Goal: Task Accomplishment & Management: Manage account settings

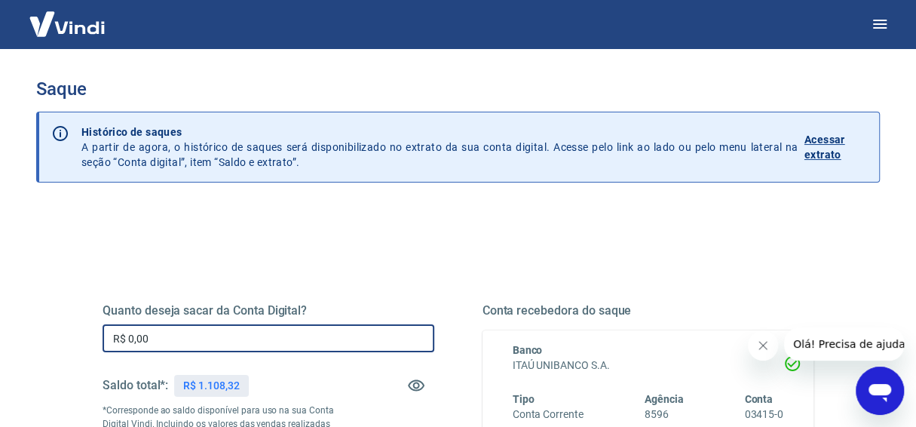
click at [166, 340] on input "R$ 0,00" at bounding box center [269, 338] width 332 height 28
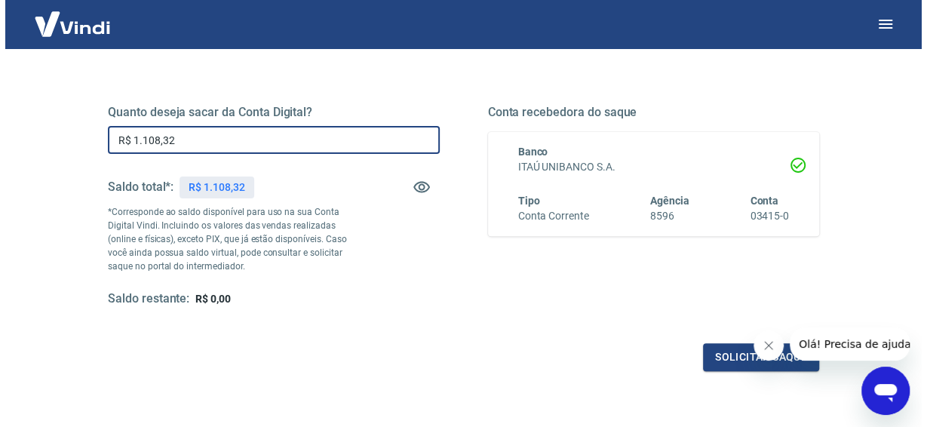
scroll to position [226, 0]
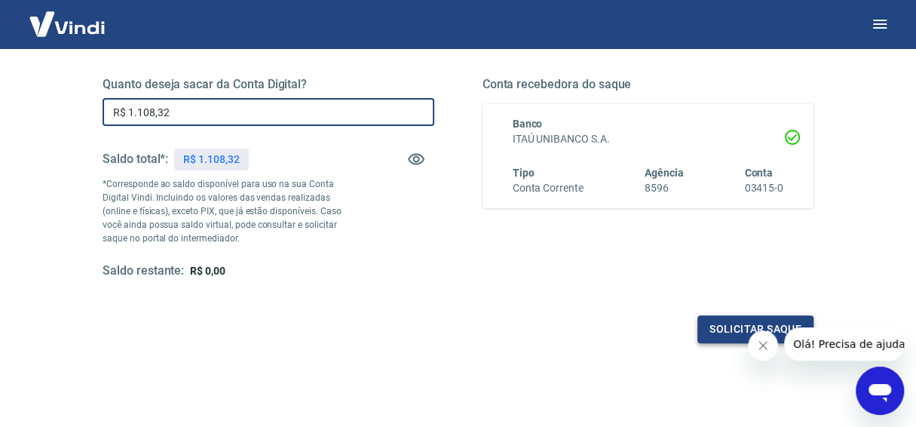
type input "R$ 1.108,32"
click at [733, 327] on button "Solicitar saque" at bounding box center [755, 329] width 116 height 28
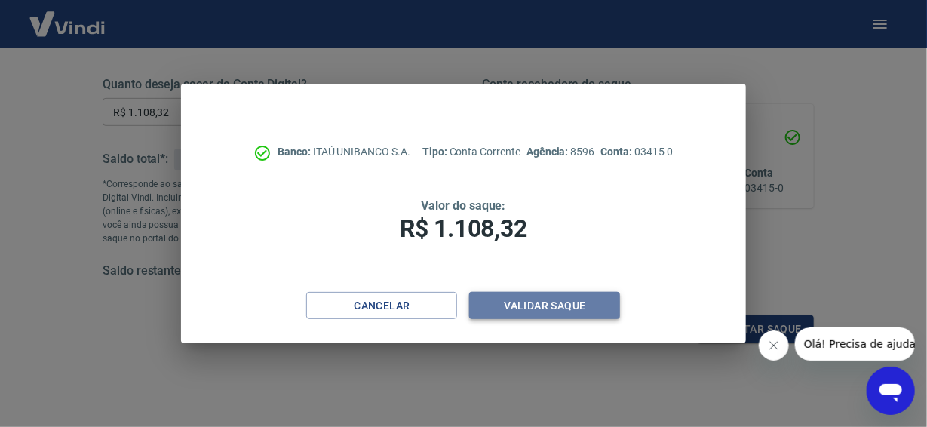
click at [535, 309] on button "Validar saque" at bounding box center [544, 306] width 151 height 28
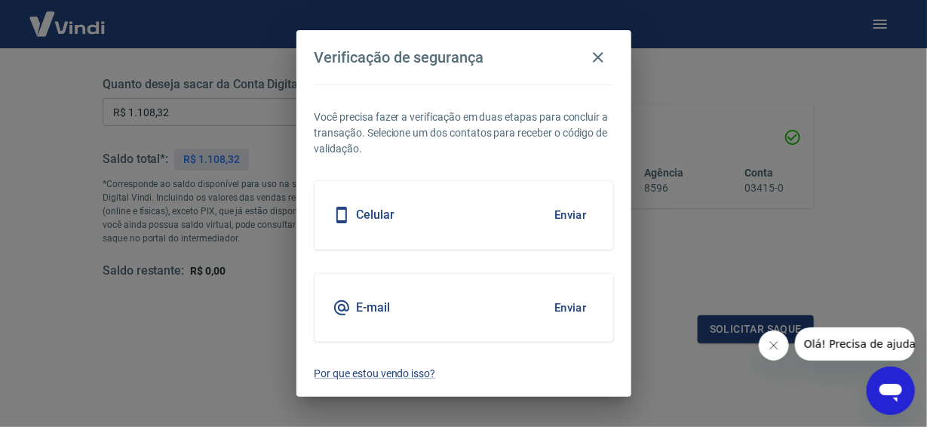
click at [382, 217] on h5 "Celular" at bounding box center [376, 214] width 38 height 15
click at [569, 209] on button "Enviar" at bounding box center [570, 215] width 49 height 32
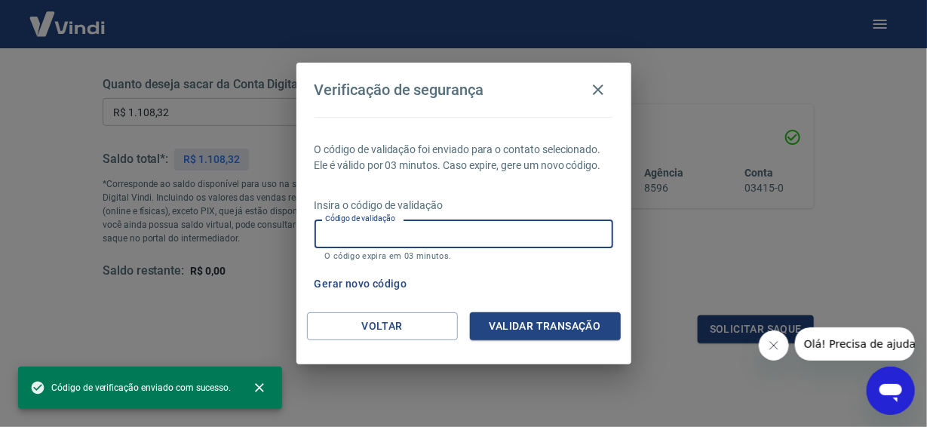
click at [332, 240] on input "Código de validação" at bounding box center [463, 233] width 299 height 28
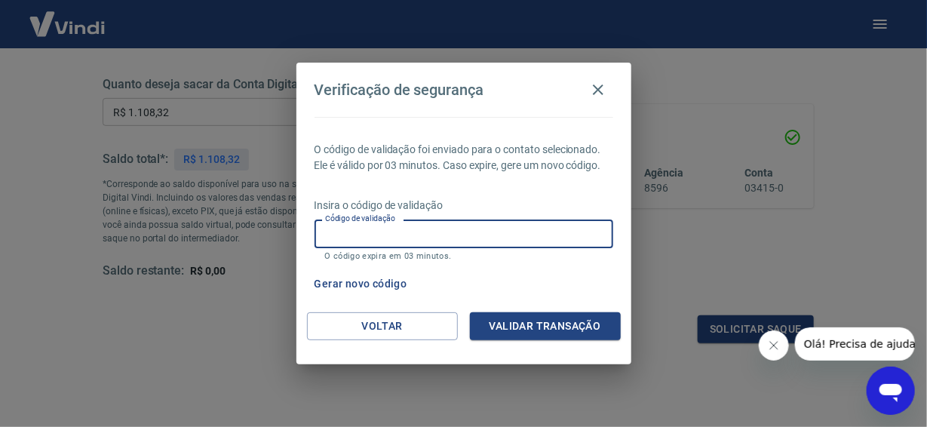
click at [350, 283] on button "Gerar novo código" at bounding box center [360, 284] width 105 height 28
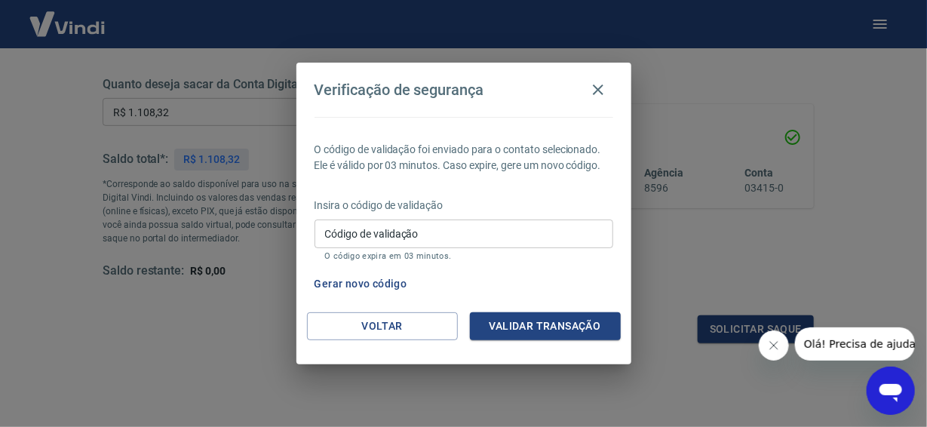
click at [323, 230] on input "Código de validação" at bounding box center [463, 233] width 299 height 28
click at [738, 250] on div "Verificação de segurança O código de validação foi enviado para o contato selec…" at bounding box center [463, 213] width 927 height 427
click at [367, 285] on button "Gerar novo código" at bounding box center [360, 284] width 105 height 28
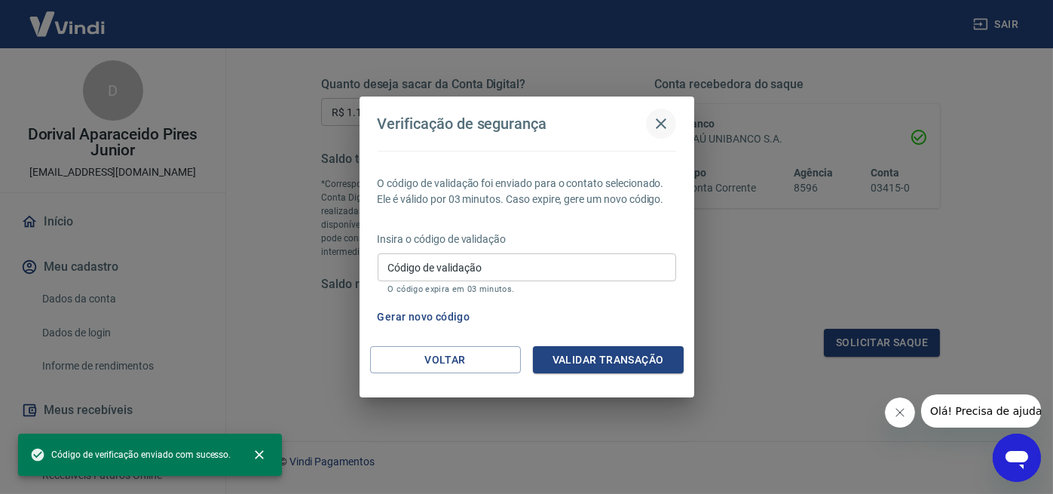
click at [663, 124] on icon "button" at bounding box center [661, 124] width 18 height 18
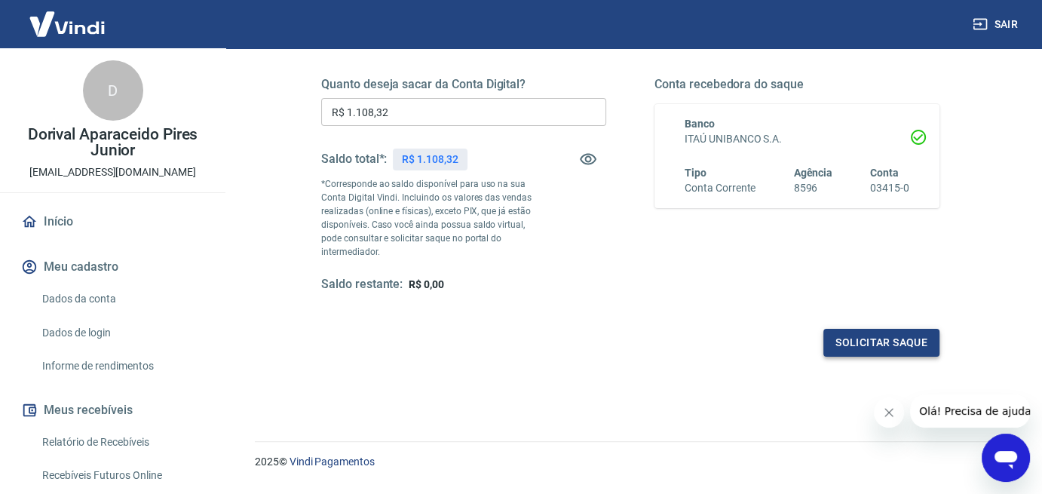
click at [877, 339] on button "Solicitar saque" at bounding box center [881, 343] width 116 height 28
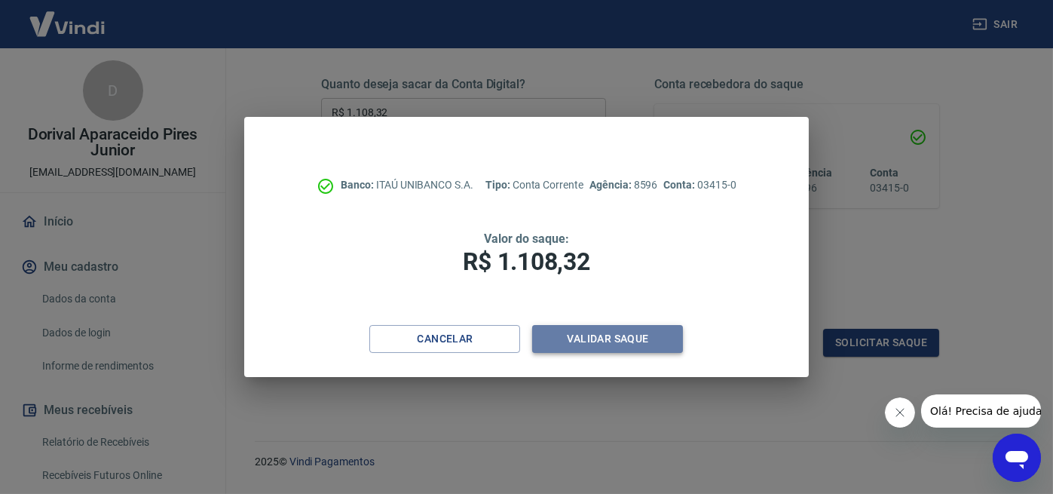
click at [608, 334] on button "Validar saque" at bounding box center [607, 339] width 151 height 28
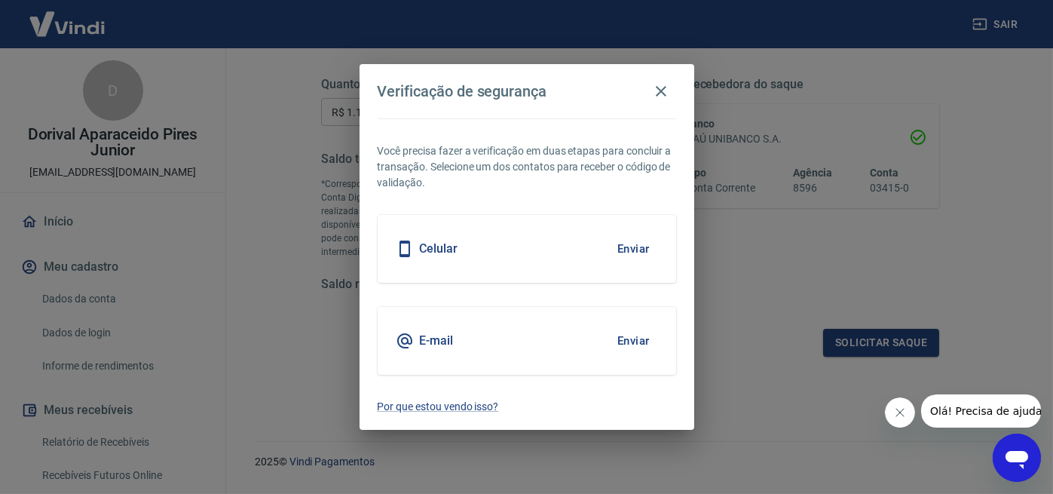
click at [617, 343] on button "Enviar" at bounding box center [633, 341] width 49 height 32
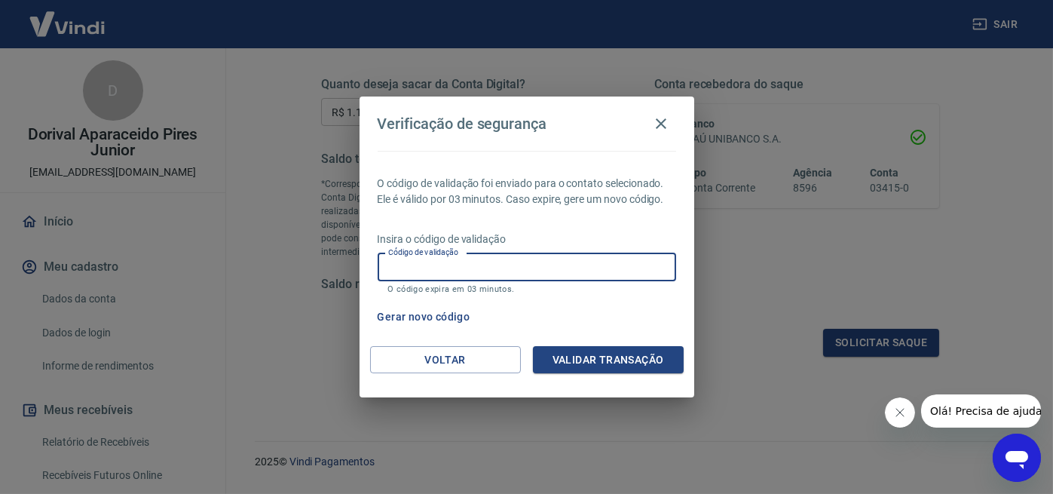
click at [396, 272] on input "Código de validação" at bounding box center [527, 267] width 299 height 28
type input "2"
type input "214207"
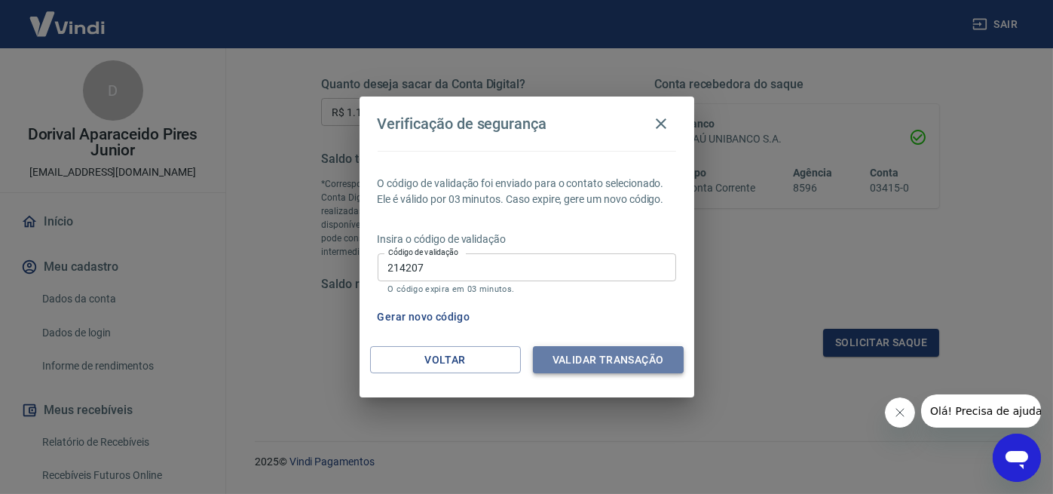
click at [614, 354] on button "Validar transação" at bounding box center [608, 360] width 151 height 28
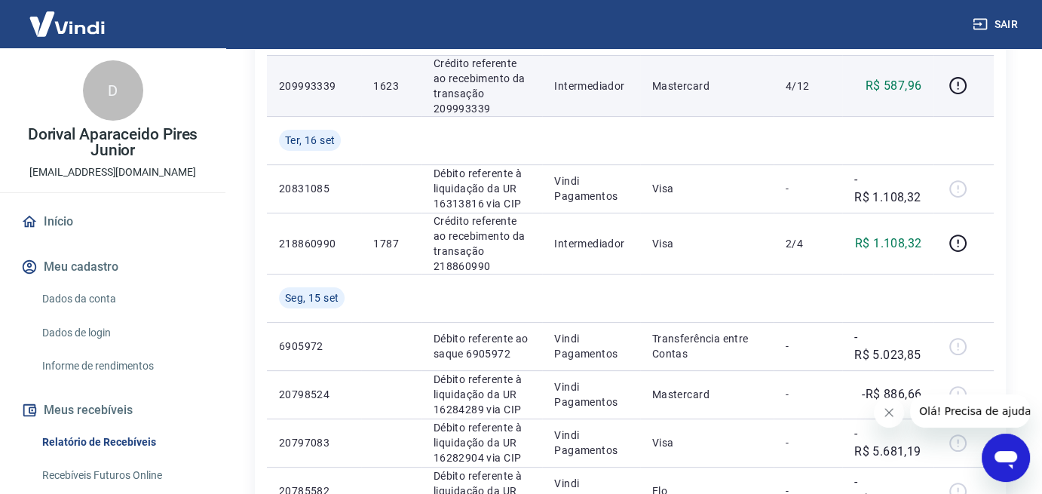
scroll to position [377, 0]
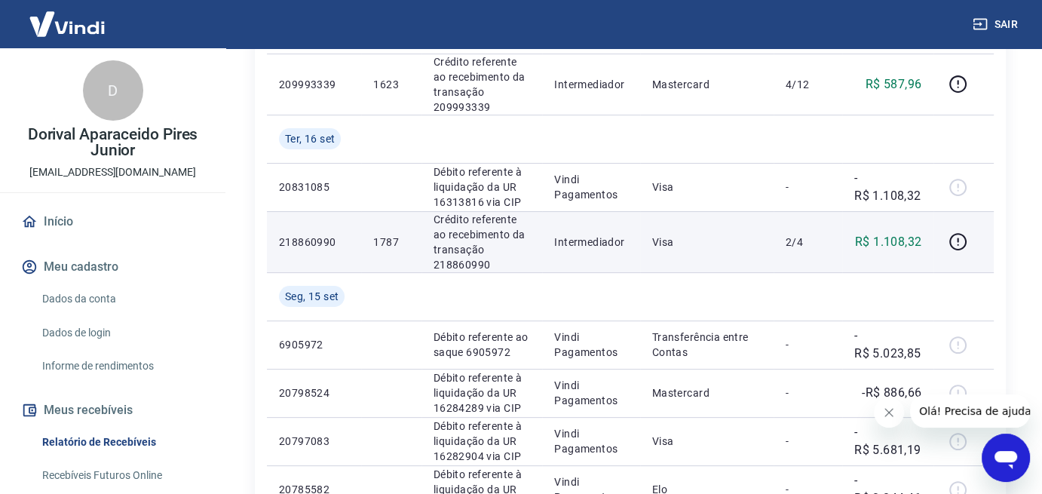
click at [926, 268] on td at bounding box center [963, 241] width 60 height 61
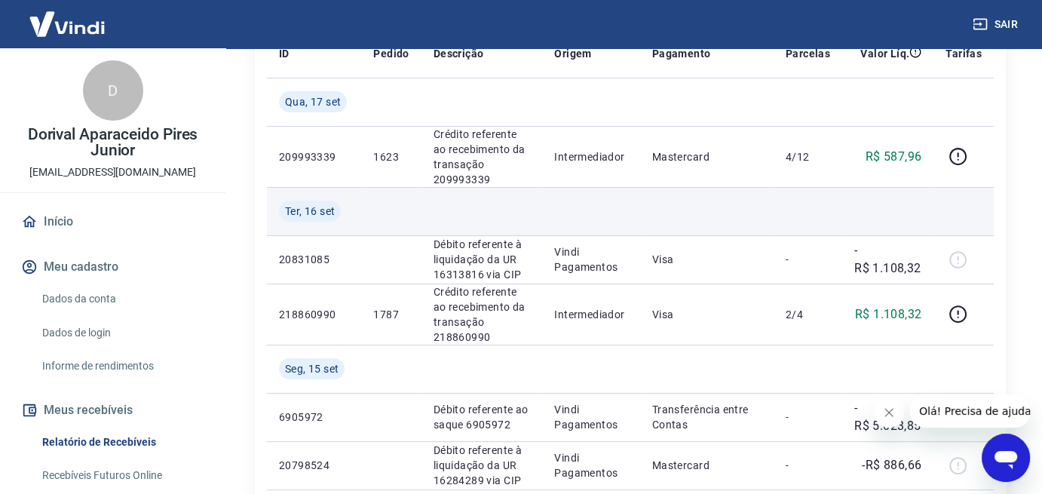
scroll to position [302, 0]
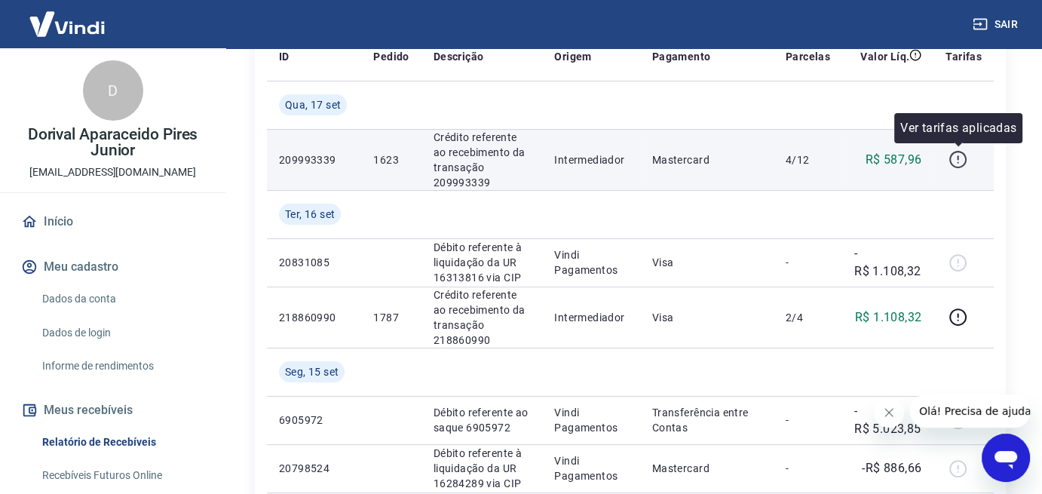
click at [926, 158] on icon "button" at bounding box center [957, 159] width 19 height 19
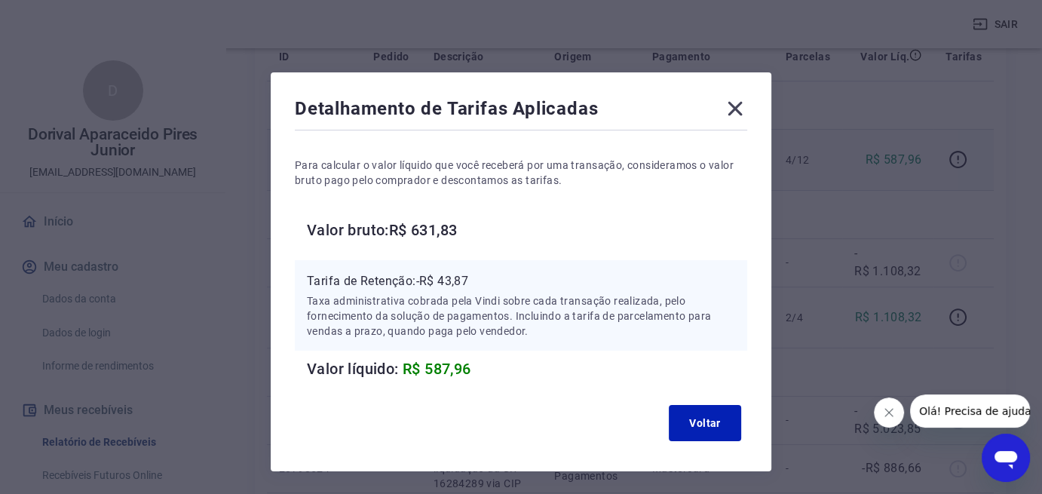
click at [735, 103] on icon at bounding box center [735, 109] width 24 height 24
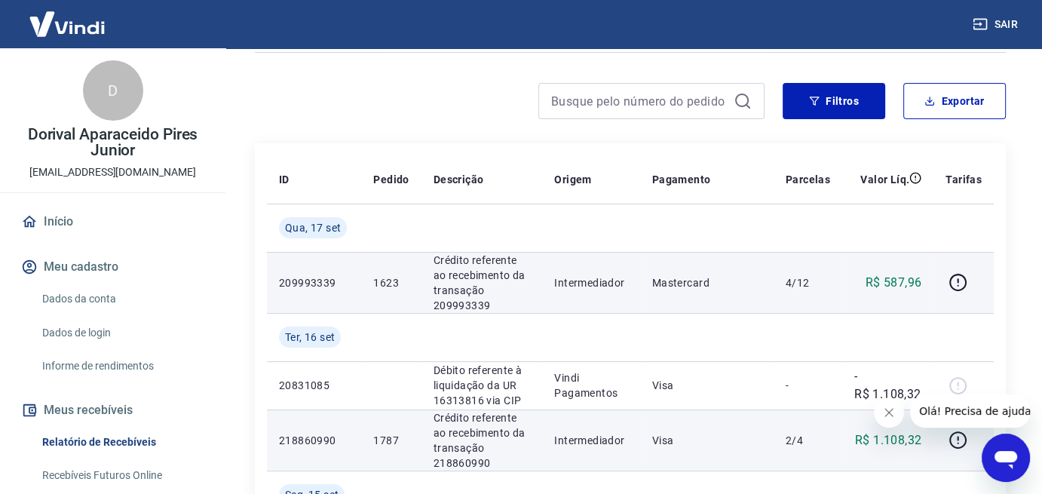
scroll to position [151, 0]
